Goal: Information Seeking & Learning: Learn about a topic

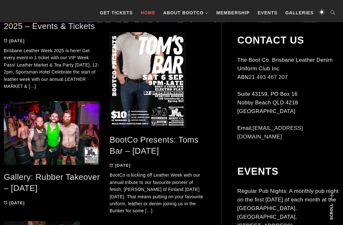
scroll to position [404, 0]
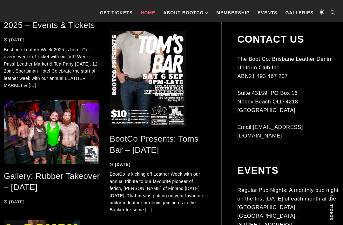
click at [73, 179] on link "Gallery: Rubber Takeover – [DATE]" at bounding box center [52, 181] width 96 height 21
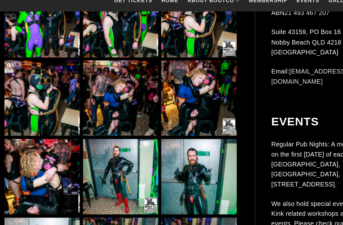
scroll to position [498, 0]
click at [170, 65] on img at bounding box center [172, 97] width 65 height 65
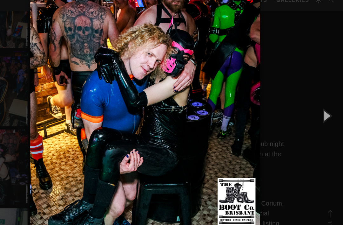
scroll to position [507, 0]
click at [315, 99] on button "button" at bounding box center [329, 112] width 29 height 35
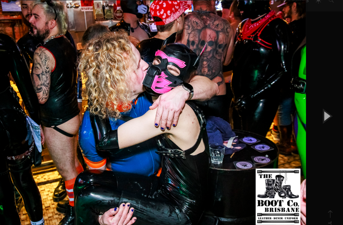
click at [315, 96] on button "button" at bounding box center [329, 112] width 29 height 35
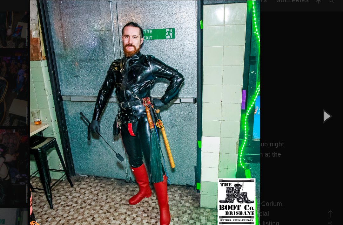
click at [315, 96] on button "button" at bounding box center [329, 112] width 29 height 35
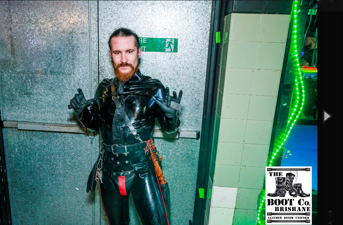
click at [315, 97] on button "button" at bounding box center [329, 112] width 29 height 35
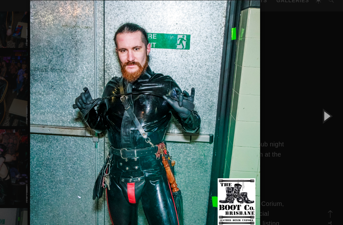
click at [315, 95] on button "button" at bounding box center [329, 112] width 29 height 35
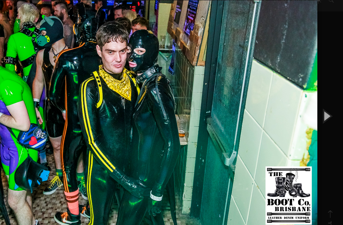
click at [315, 96] on button "button" at bounding box center [329, 112] width 29 height 35
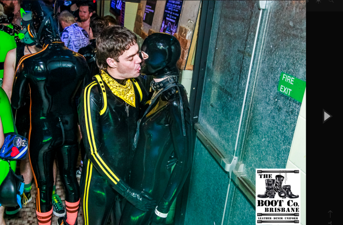
click at [315, 98] on button "button" at bounding box center [329, 112] width 29 height 35
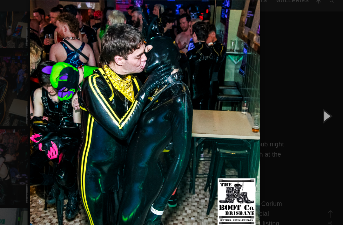
click at [315, 96] on button "button" at bounding box center [329, 112] width 29 height 35
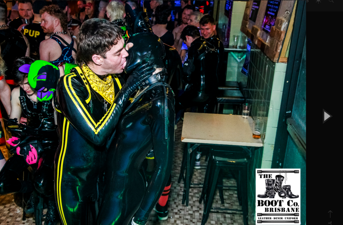
click at [315, 100] on button "button" at bounding box center [329, 112] width 29 height 35
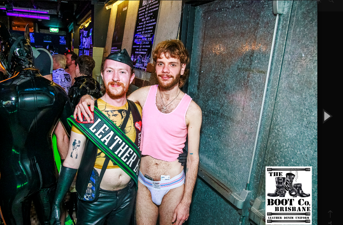
click at [315, 102] on button "button" at bounding box center [329, 112] width 29 height 35
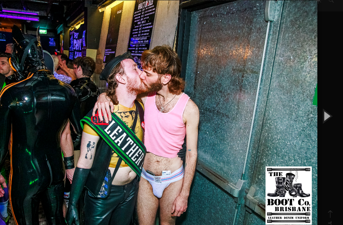
click at [315, 96] on button "button" at bounding box center [329, 112] width 29 height 35
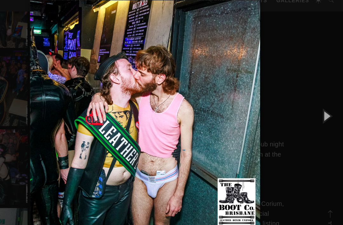
click at [315, 95] on button "button" at bounding box center [329, 112] width 29 height 35
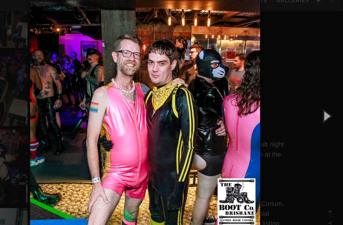
click at [315, 100] on button "button" at bounding box center [329, 112] width 29 height 35
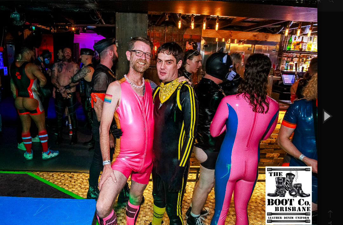
click at [315, 100] on button "button" at bounding box center [329, 112] width 29 height 35
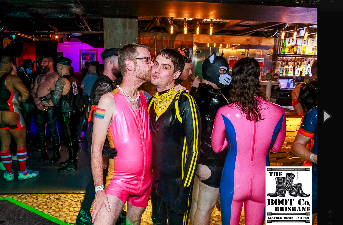
click at [315, 102] on button "button" at bounding box center [329, 112] width 29 height 35
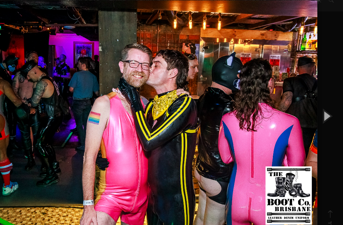
click at [315, 102] on button "button" at bounding box center [329, 112] width 29 height 35
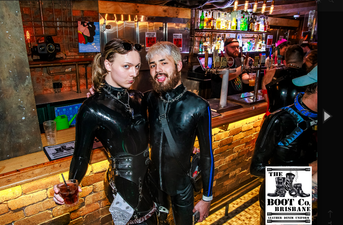
click at [315, 102] on button "button" at bounding box center [329, 112] width 29 height 35
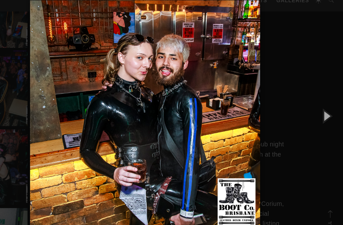
click at [315, 102] on button "button" at bounding box center [329, 112] width 29 height 35
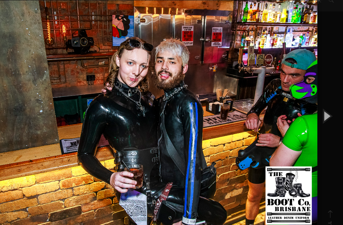
click at [315, 101] on button "button" at bounding box center [329, 112] width 29 height 35
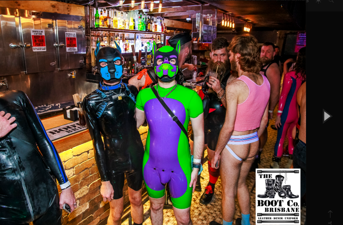
click at [315, 102] on button "button" at bounding box center [329, 112] width 29 height 35
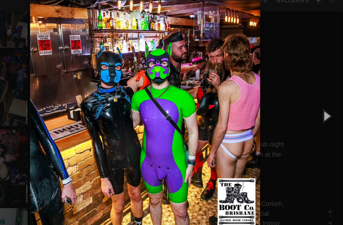
click at [315, 101] on button "button" at bounding box center [329, 112] width 29 height 35
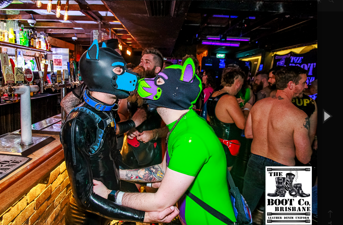
click at [315, 100] on button "button" at bounding box center [329, 112] width 29 height 35
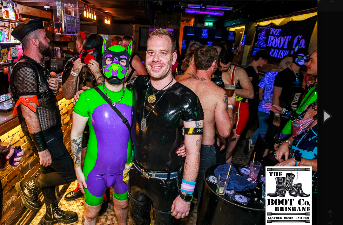
click at [315, 100] on button "button" at bounding box center [329, 112] width 29 height 35
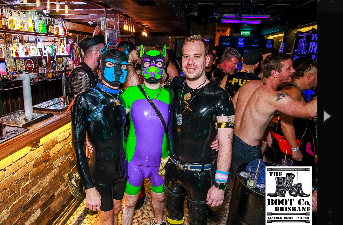
click at [315, 99] on button "button" at bounding box center [329, 112] width 29 height 35
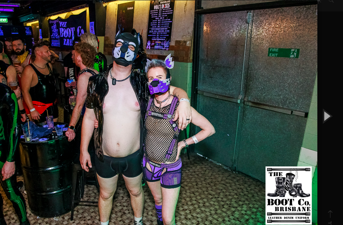
click at [315, 99] on button "button" at bounding box center [329, 112] width 29 height 35
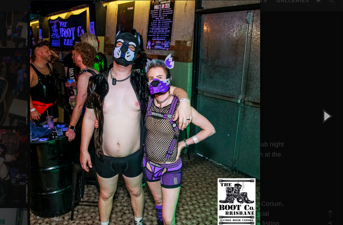
click at [315, 98] on button "button" at bounding box center [329, 112] width 29 height 35
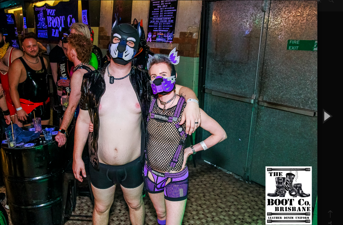
click at [315, 98] on button "button" at bounding box center [329, 112] width 29 height 35
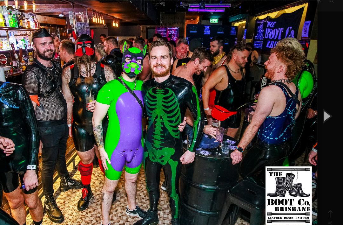
click at [315, 99] on button "button" at bounding box center [329, 112] width 29 height 35
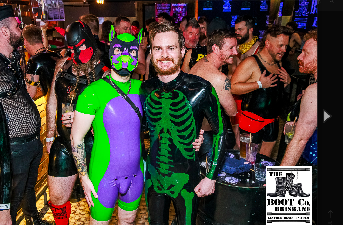
click at [315, 99] on button "button" at bounding box center [329, 112] width 29 height 35
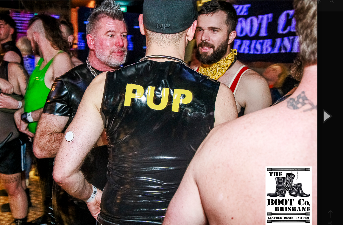
click at [315, 99] on button "button" at bounding box center [329, 112] width 29 height 35
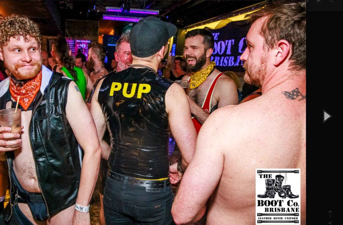
click at [315, 99] on button "button" at bounding box center [329, 112] width 29 height 35
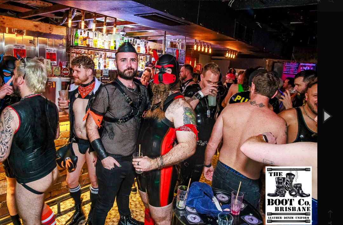
click at [315, 99] on button "button" at bounding box center [329, 112] width 29 height 35
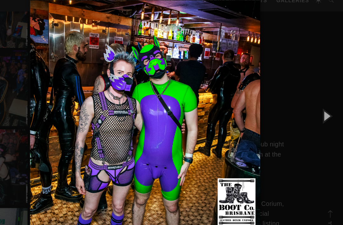
click at [315, 99] on button "button" at bounding box center [329, 112] width 29 height 35
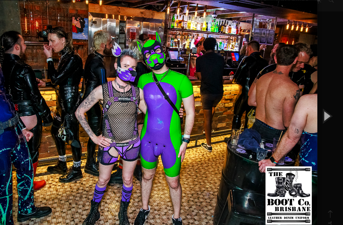
click at [315, 99] on button "button" at bounding box center [329, 112] width 29 height 35
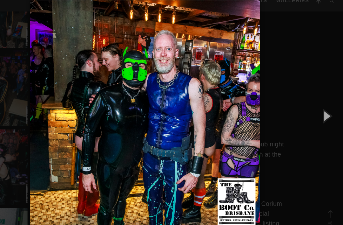
click at [315, 99] on button "button" at bounding box center [329, 112] width 29 height 35
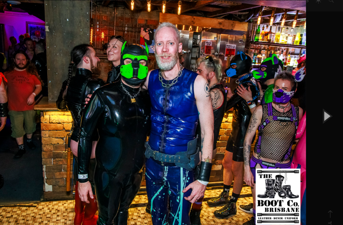
click at [315, 99] on button "button" at bounding box center [329, 112] width 29 height 35
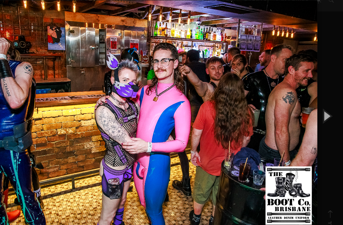
click at [315, 99] on button "button" at bounding box center [329, 112] width 29 height 35
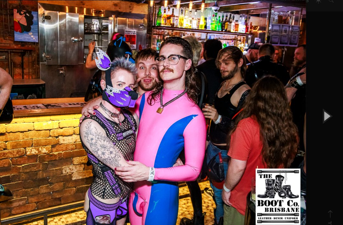
click at [315, 99] on button "button" at bounding box center [329, 112] width 29 height 35
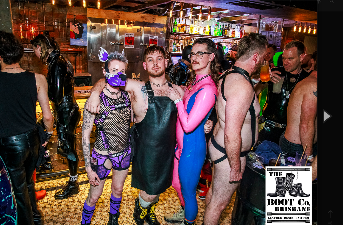
click at [315, 99] on button "button" at bounding box center [329, 112] width 29 height 35
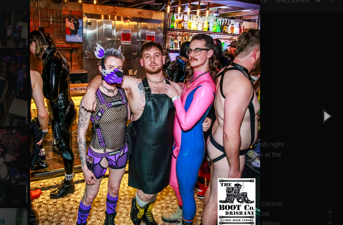
click at [315, 98] on button "button" at bounding box center [329, 112] width 29 height 35
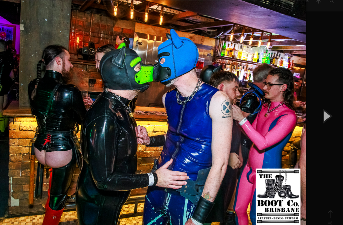
click at [315, 99] on button "button" at bounding box center [329, 112] width 29 height 35
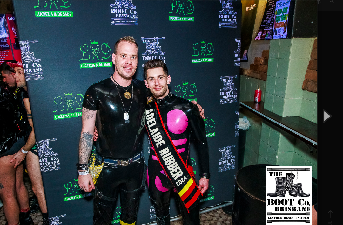
click at [315, 99] on button "button" at bounding box center [329, 112] width 29 height 35
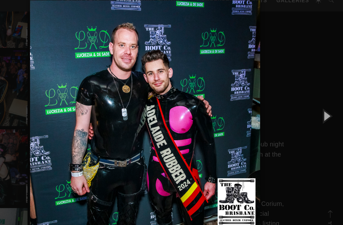
click at [315, 98] on button "button" at bounding box center [329, 112] width 29 height 35
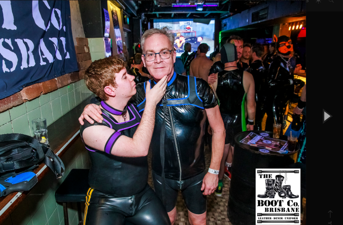
click at [315, 98] on button "button" at bounding box center [329, 112] width 29 height 35
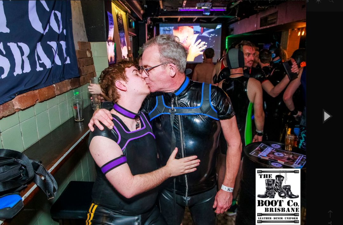
click at [315, 98] on button "button" at bounding box center [329, 112] width 29 height 35
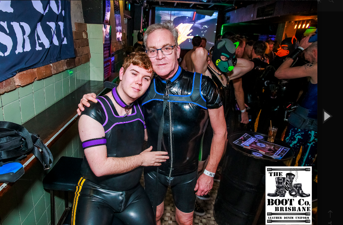
click at [315, 98] on button "button" at bounding box center [329, 112] width 29 height 35
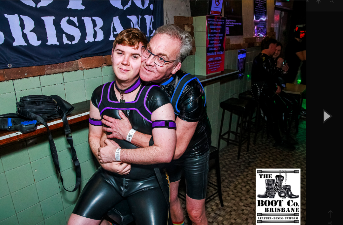
click at [315, 98] on button "button" at bounding box center [329, 112] width 29 height 35
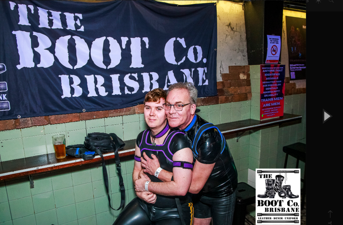
click at [315, 98] on button "button" at bounding box center [329, 112] width 29 height 35
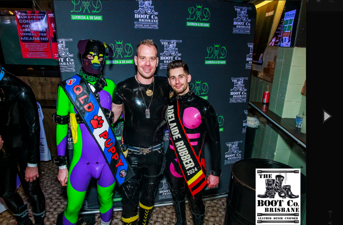
click at [315, 99] on button "button" at bounding box center [329, 112] width 29 height 35
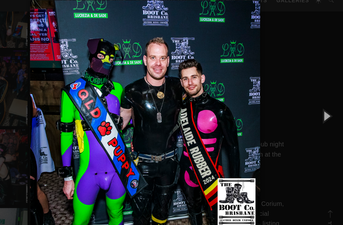
click at [315, 97] on button "button" at bounding box center [329, 112] width 29 height 35
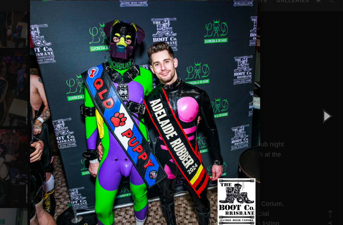
click at [315, 98] on button "button" at bounding box center [329, 112] width 29 height 35
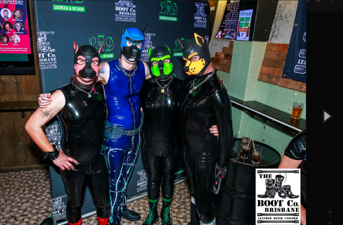
click at [315, 98] on button "button" at bounding box center [329, 112] width 29 height 35
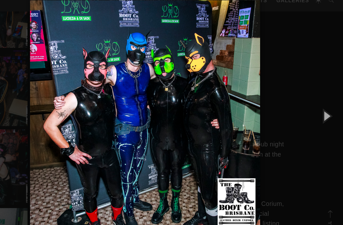
click at [315, 98] on button "button" at bounding box center [329, 112] width 29 height 35
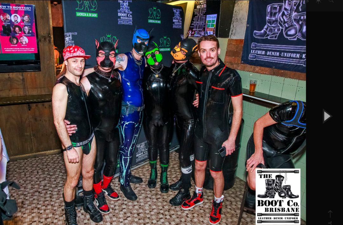
click at [315, 98] on button "button" at bounding box center [329, 112] width 29 height 35
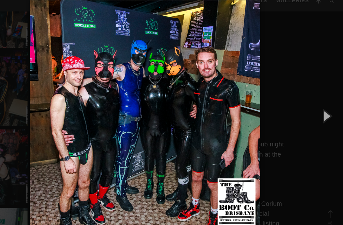
click at [315, 98] on button "button" at bounding box center [329, 112] width 29 height 35
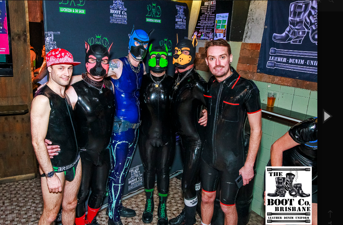
click at [315, 98] on button "button" at bounding box center [329, 112] width 29 height 35
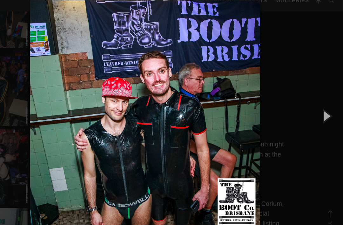
click at [315, 98] on button "button" at bounding box center [329, 112] width 29 height 35
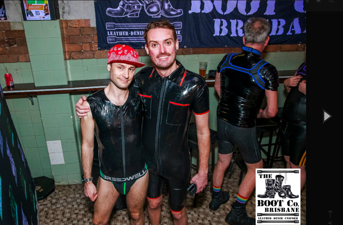
click at [315, 97] on button "button" at bounding box center [329, 112] width 29 height 35
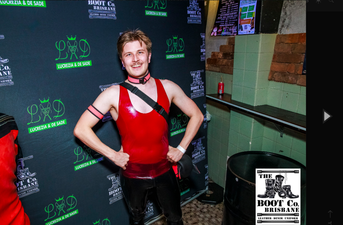
click at [315, 97] on button "button" at bounding box center [329, 112] width 29 height 35
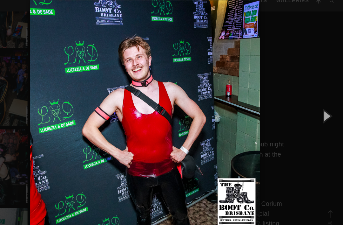
click at [315, 97] on button "button" at bounding box center [329, 112] width 29 height 35
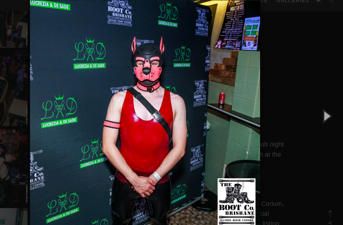
click at [315, 97] on button "button" at bounding box center [329, 112] width 29 height 35
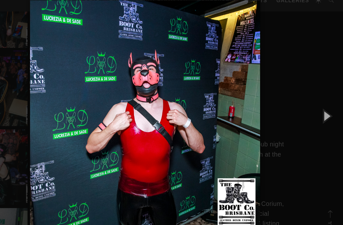
click at [315, 97] on button "button" at bounding box center [329, 112] width 29 height 35
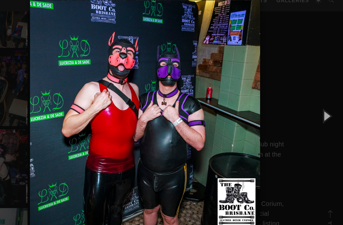
click at [315, 97] on button "button" at bounding box center [329, 112] width 29 height 35
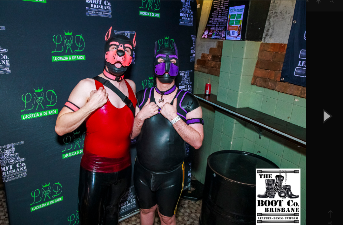
click at [315, 97] on button "button" at bounding box center [329, 112] width 29 height 35
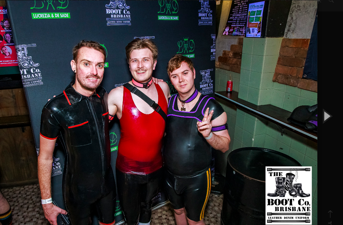
click at [315, 97] on button "button" at bounding box center [329, 112] width 29 height 35
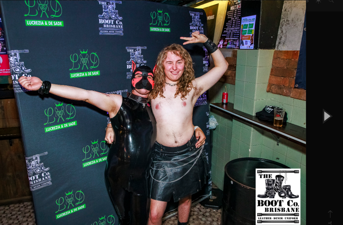
click at [315, 97] on button "button" at bounding box center [329, 112] width 29 height 35
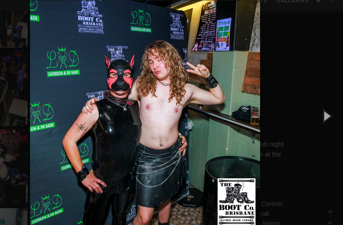
click at [315, 97] on button "button" at bounding box center [329, 112] width 29 height 35
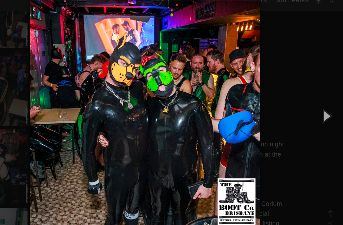
click at [315, 97] on button "button" at bounding box center [329, 112] width 29 height 35
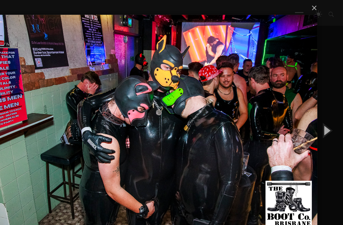
scroll to position [350, 0]
click at [272, 9] on button "×" at bounding box center [173, 7] width 299 height 14
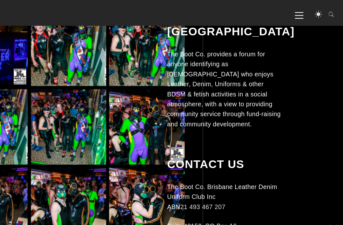
click at [302, 17] on span "Primary Menu" at bounding box center [305, 13] width 7 height 14
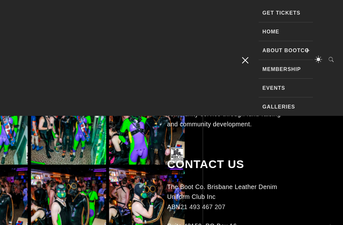
click at [270, 75] on link "Events" at bounding box center [293, 76] width 47 height 16
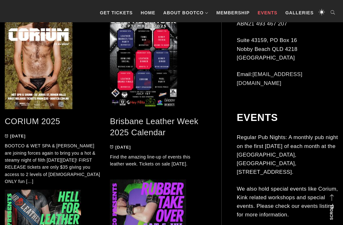
scroll to position [336, 0]
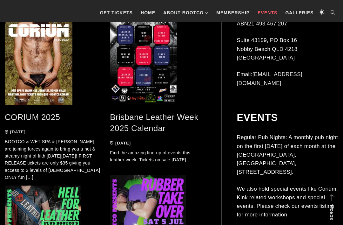
click at [59, 114] on link "CORIUM 2025" at bounding box center [32, 117] width 55 height 10
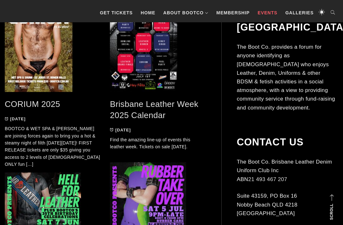
scroll to position [318, 0]
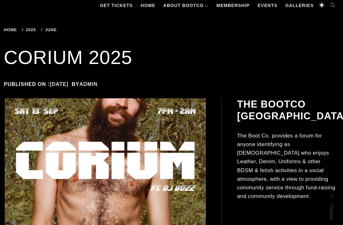
scroll to position [82, 0]
